Goal: Information Seeking & Learning: Learn about a topic

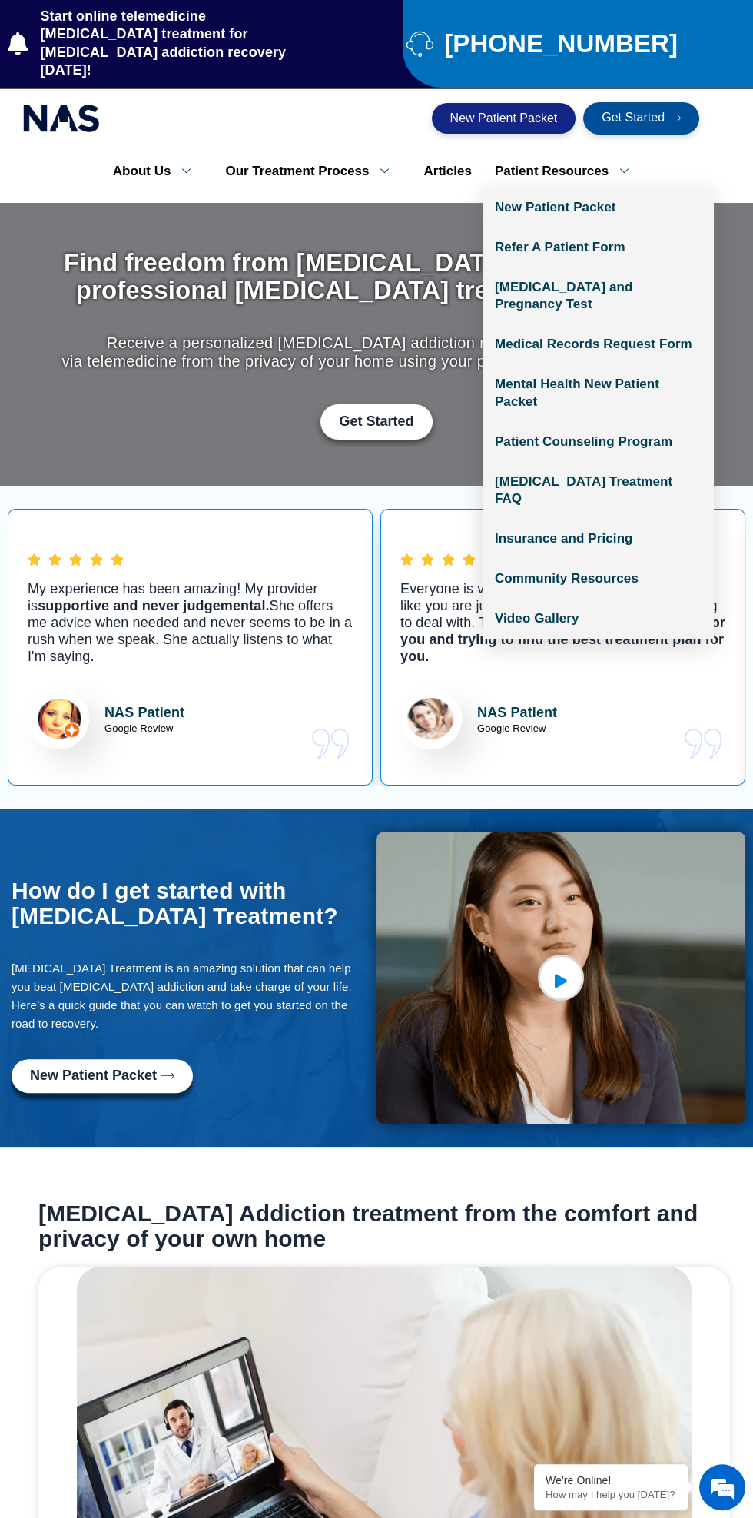
click at [615, 164] on icon at bounding box center [625, 171] width 32 height 15
click at [636, 422] on link "Patient Counseling Program" at bounding box center [598, 442] width 231 height 40
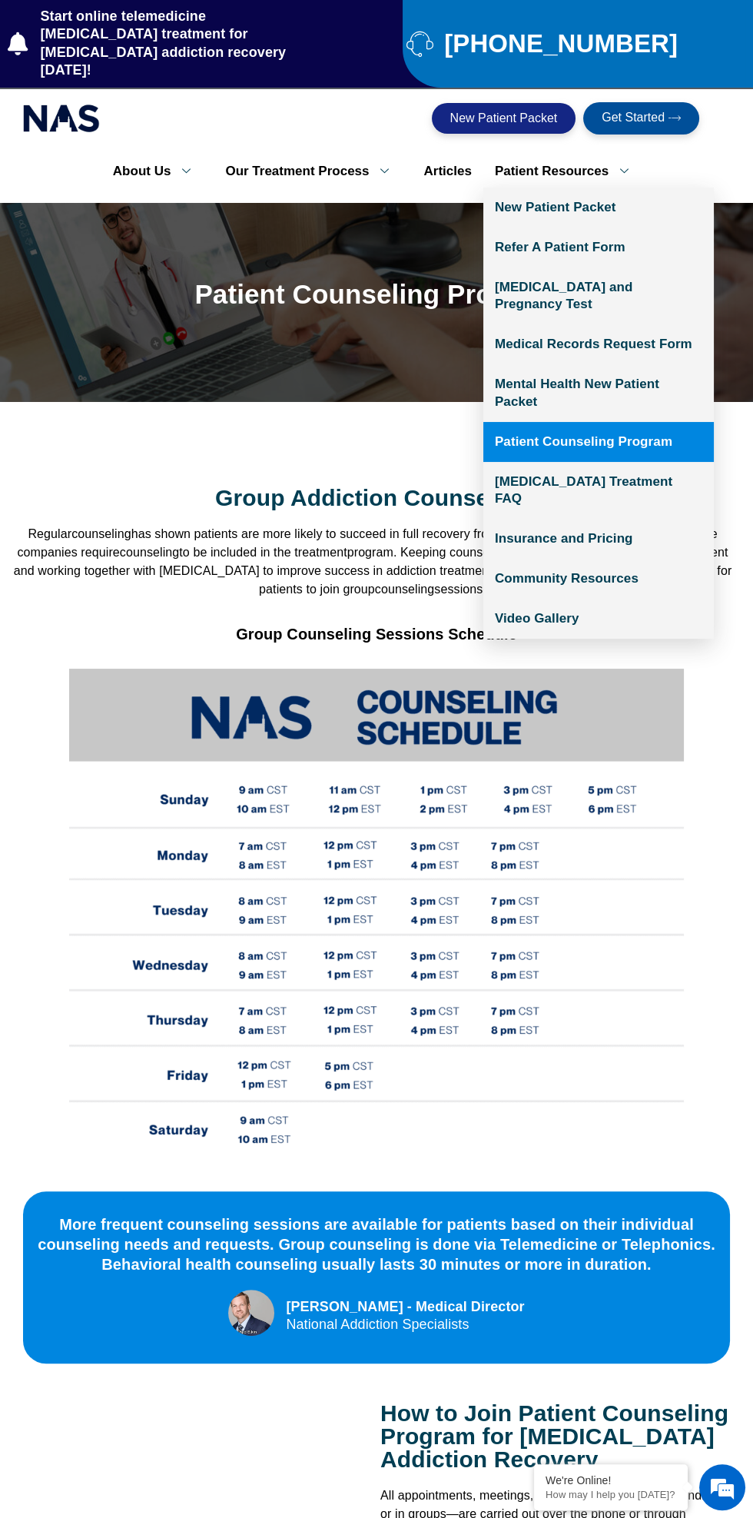
click at [613, 164] on icon at bounding box center [625, 171] width 32 height 15
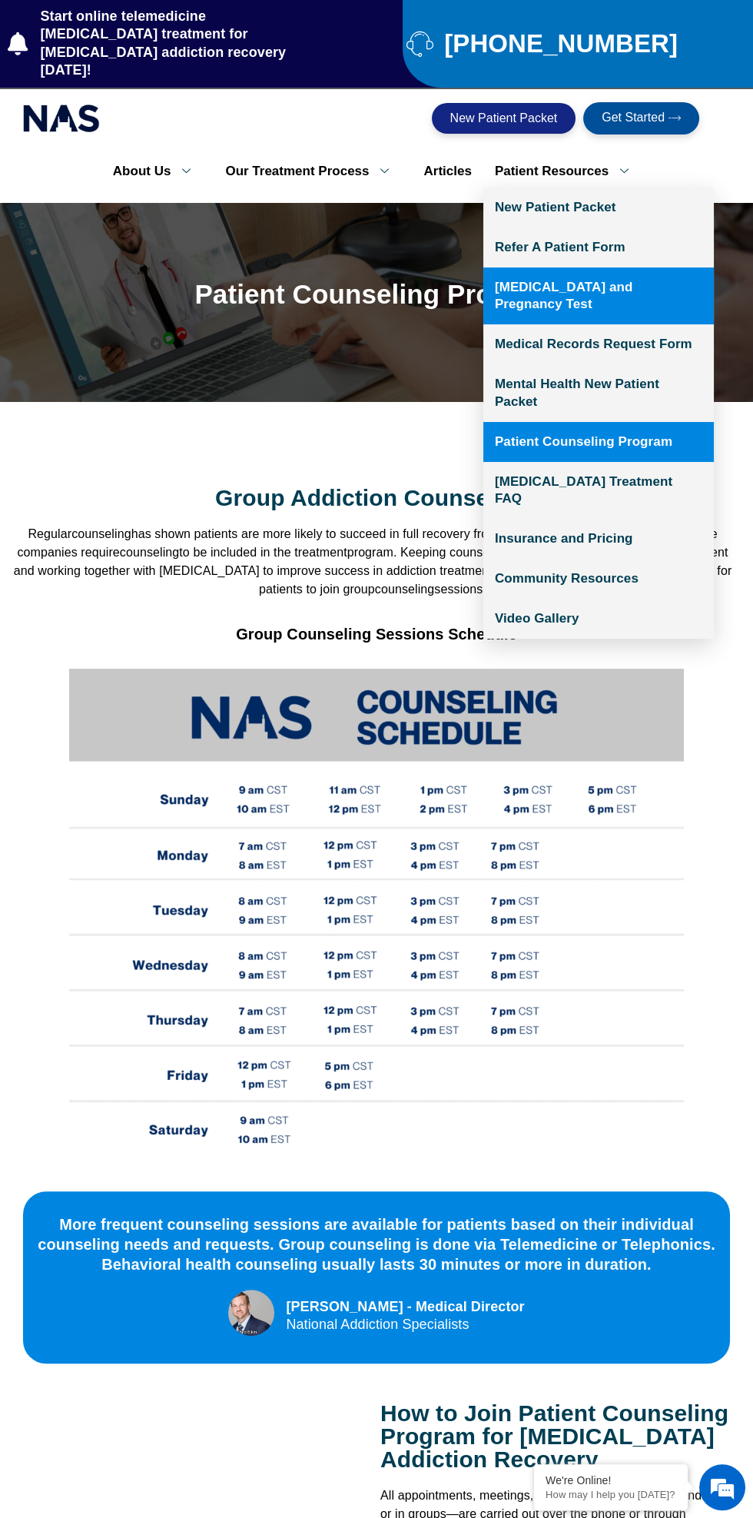
click at [652, 267] on link "[MEDICAL_DATA] and Pregnancy Test" at bounding box center [598, 295] width 231 height 57
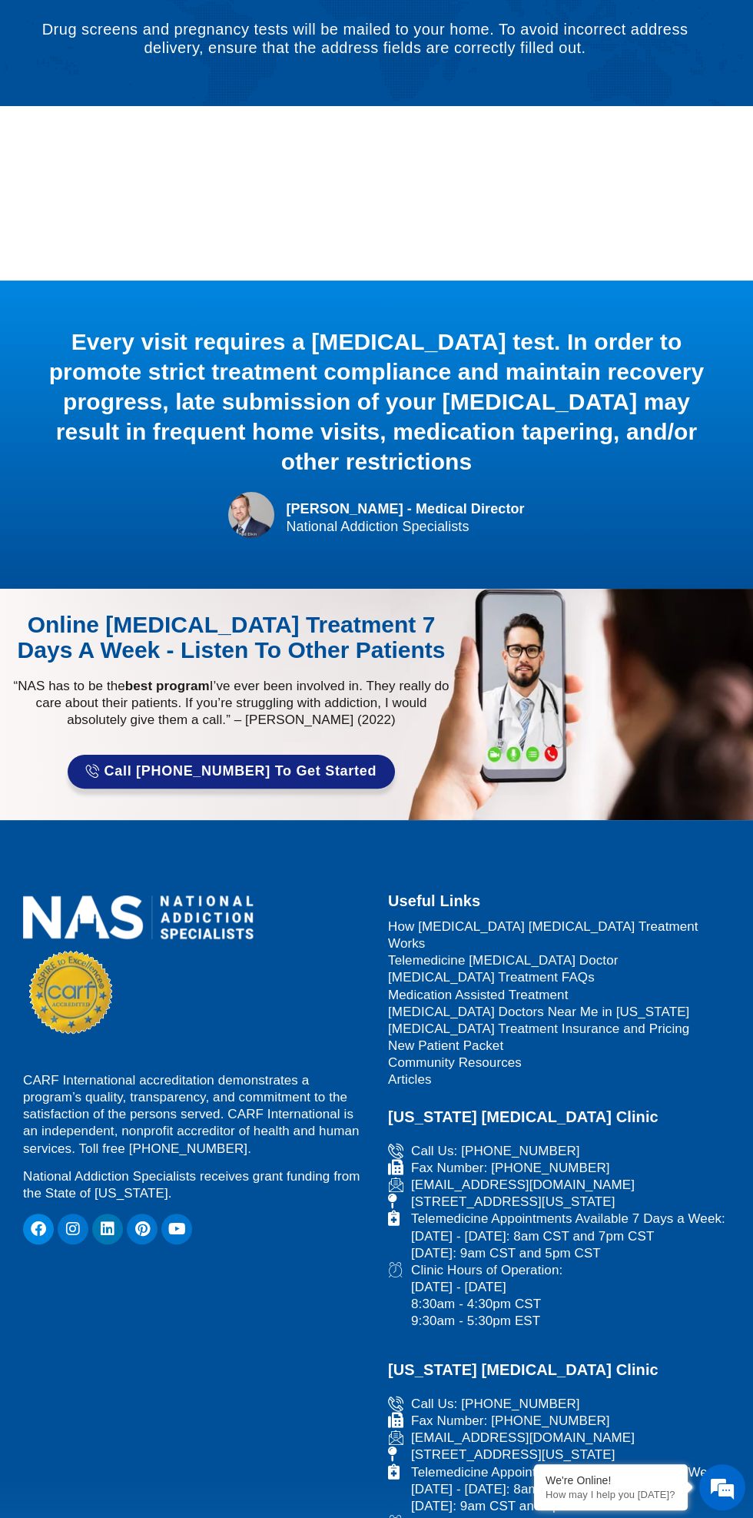
scroll to position [294, 0]
